Goal: Find specific page/section: Find specific page/section

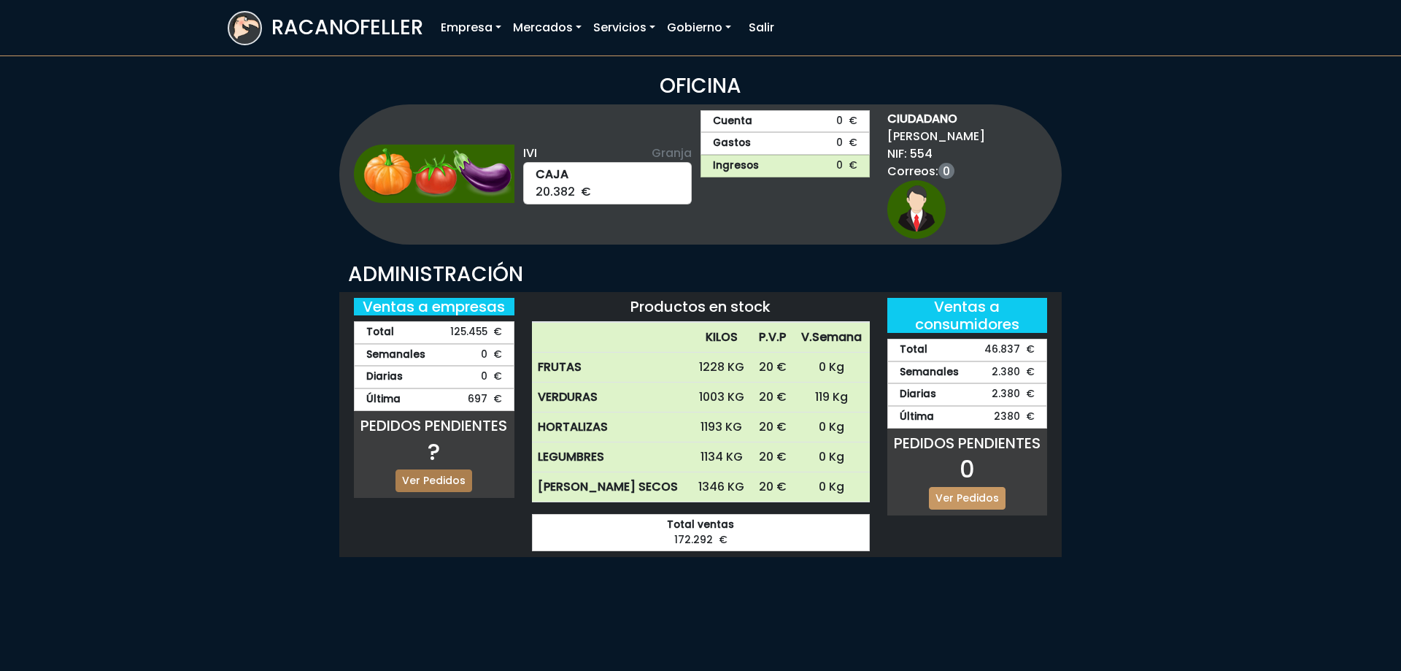
click at [443, 469] on link "Ver Pedidos" at bounding box center [433, 480] width 77 height 23
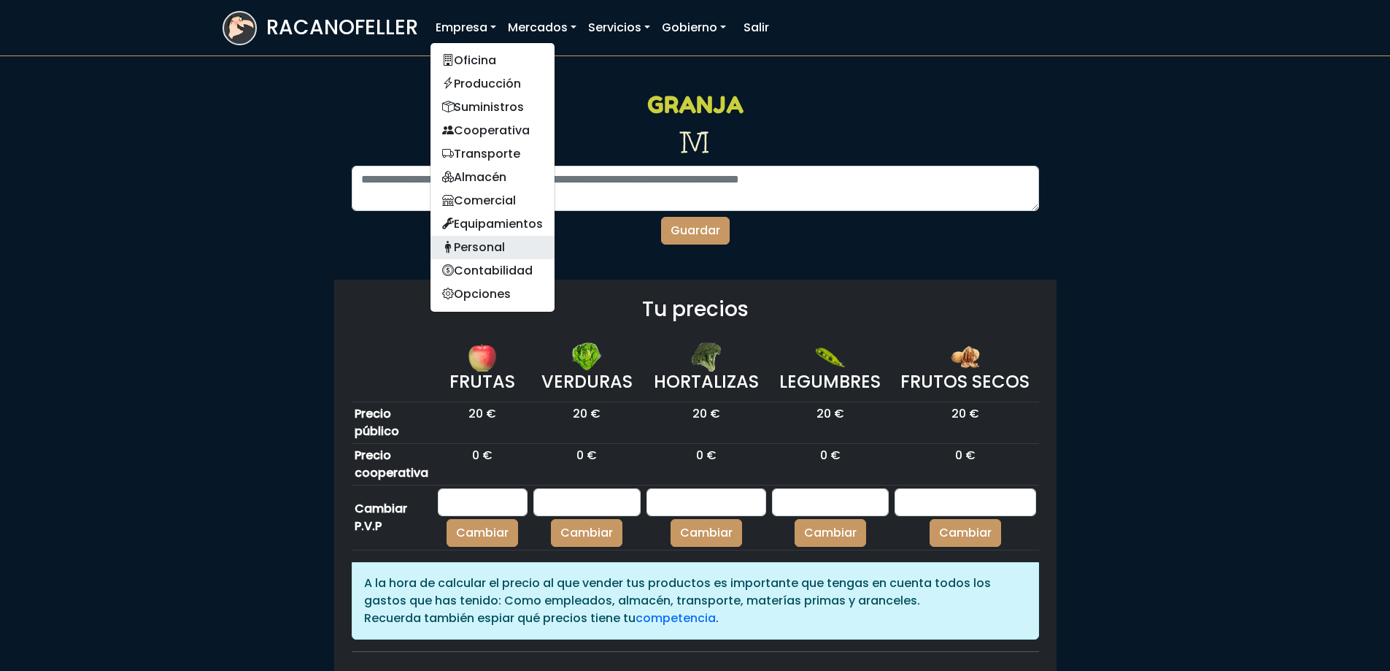
click at [506, 242] on link "Personal" at bounding box center [492, 247] width 124 height 23
